Goal: Check status: Check status

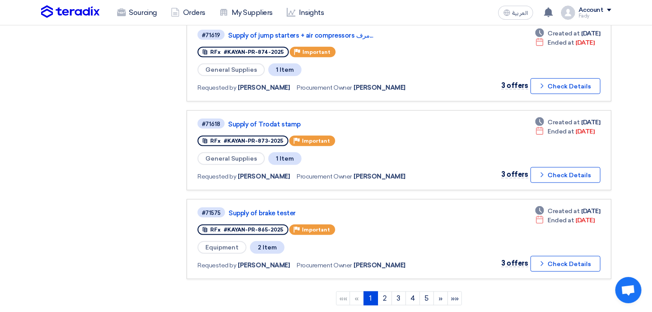
scroll to position [709, 0]
click at [390, 291] on link "2" at bounding box center [385, 298] width 14 height 14
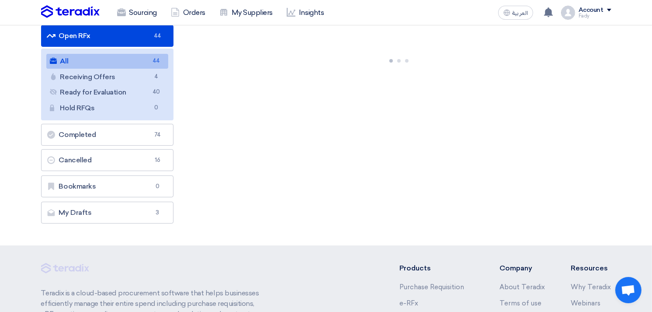
scroll to position [36, 0]
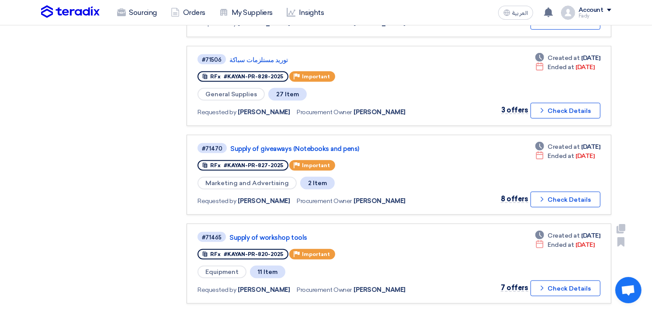
scroll to position [685, 0]
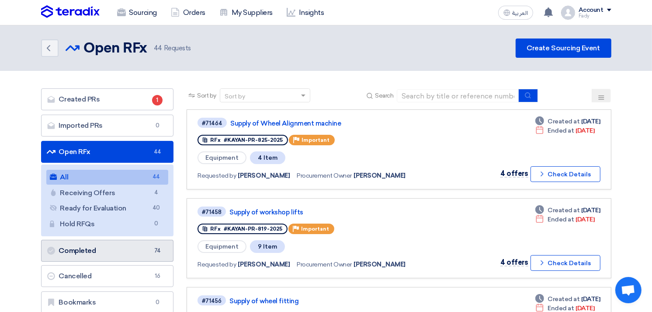
click at [123, 255] on link "Completed Completed 74" at bounding box center [107, 251] width 133 height 22
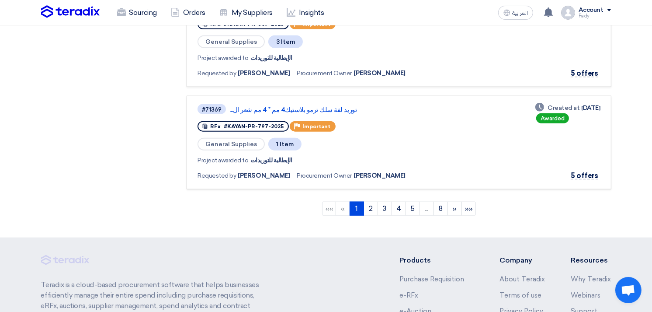
scroll to position [935, 0]
click at [374, 201] on link "2" at bounding box center [371, 208] width 14 height 14
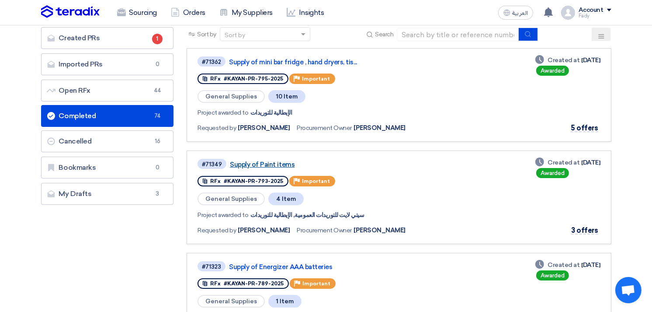
scroll to position [0, 0]
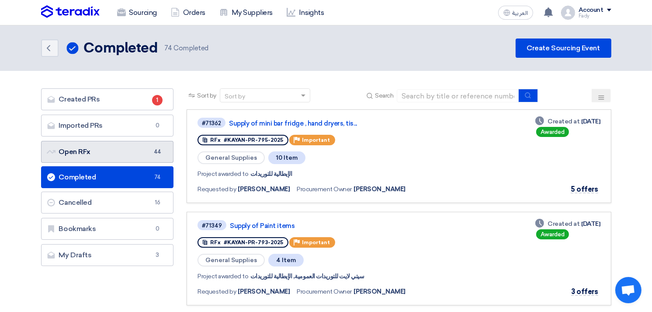
click at [111, 156] on link "Open RFx Open RFx 44" at bounding box center [107, 152] width 133 height 22
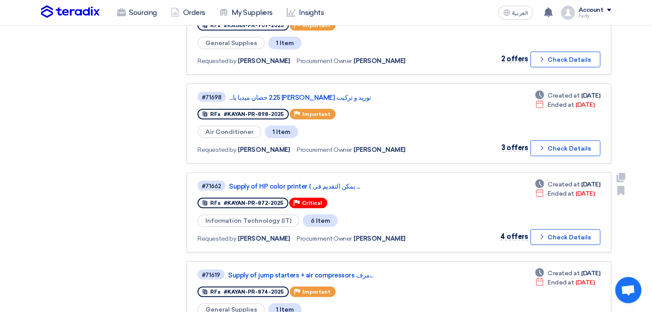
scroll to position [468, 0]
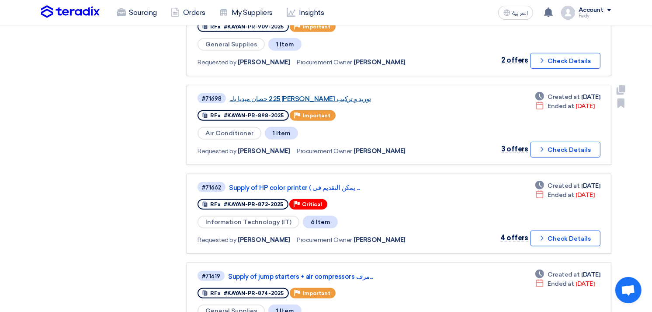
click at [318, 95] on link "توريد و تركيب [PERSON_NAME] 2.25 حصان ميديا با..." at bounding box center [339, 99] width 219 height 8
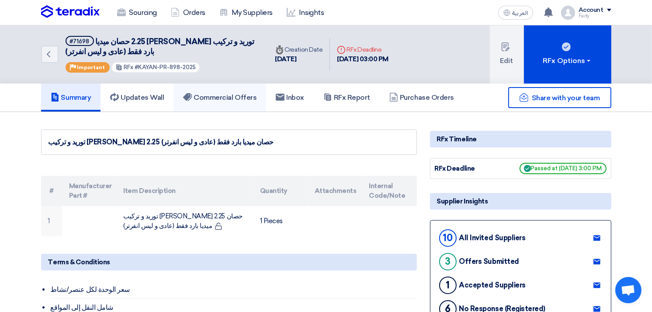
click at [233, 95] on h5 "Commercial Offers" at bounding box center [219, 97] width 73 height 9
